Goal: Transaction & Acquisition: Purchase product/service

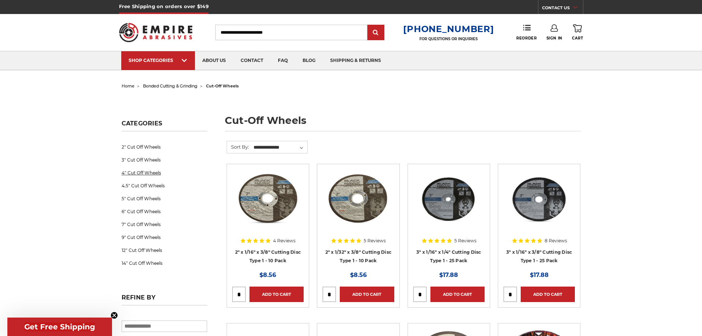
click at [132, 172] on link "4" Cut Off Wheels" at bounding box center [165, 172] width 86 height 13
